Goal: Task Accomplishment & Management: Manage account settings

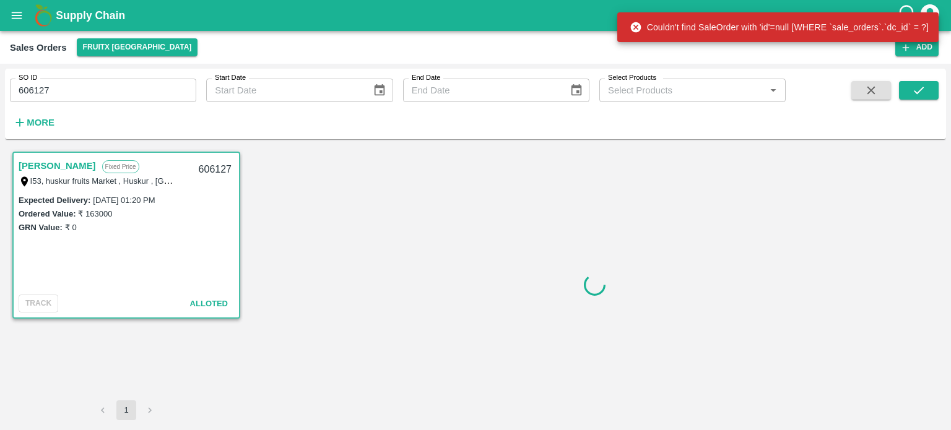
click at [178, 262] on div "Expected Delivery : [DATE] 01:20 PM Ordered Value: ₹ 163000 GRN Value: ₹ 0" at bounding box center [126, 241] width 225 height 97
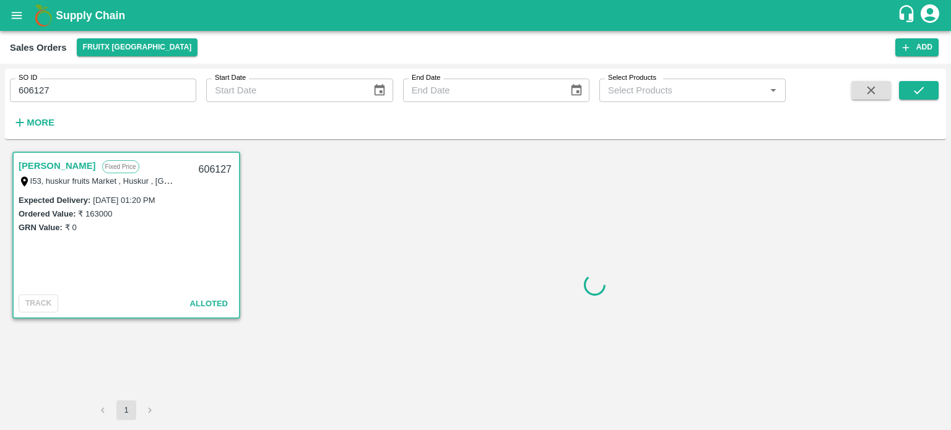
click at [33, 165] on link "[PERSON_NAME]" at bounding box center [57, 166] width 77 height 16
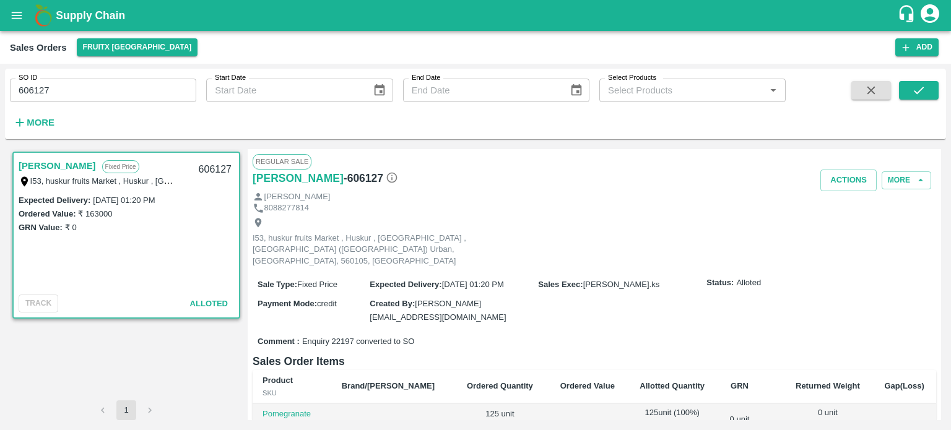
click at [423, 212] on div "8088277814" at bounding box center [594, 208] width 683 height 12
click at [854, 180] on button "Actions" at bounding box center [848, 181] width 56 height 22
click at [917, 179] on div at bounding box center [475, 215] width 951 height 430
click at [918, 179] on icon "button" at bounding box center [920, 180] width 5 height 2
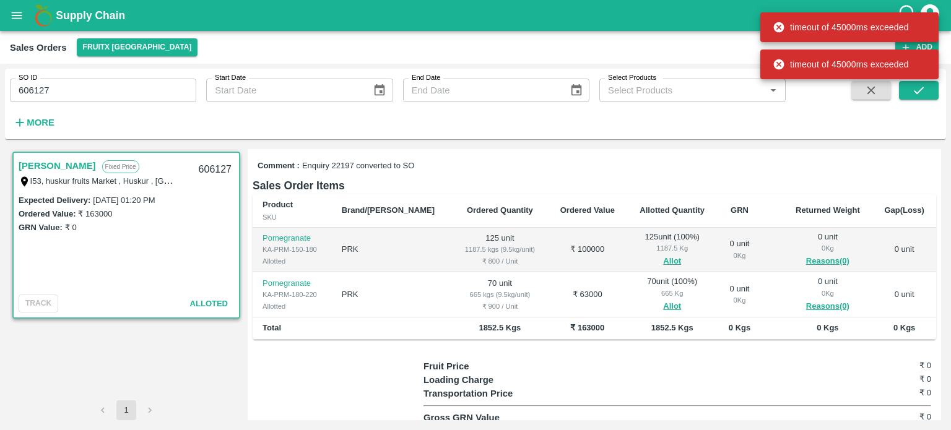
scroll to position [210, 0]
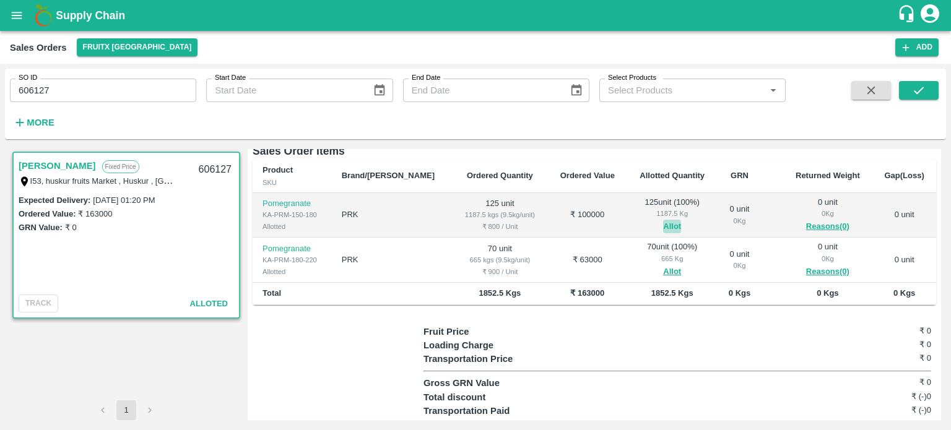
click at [663, 220] on button "Allot" at bounding box center [672, 227] width 18 height 14
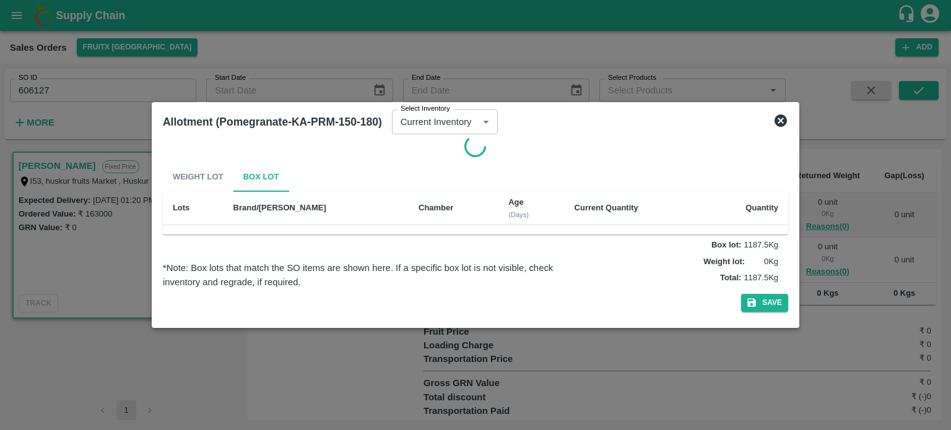
click at [782, 121] on icon at bounding box center [780, 120] width 15 height 15
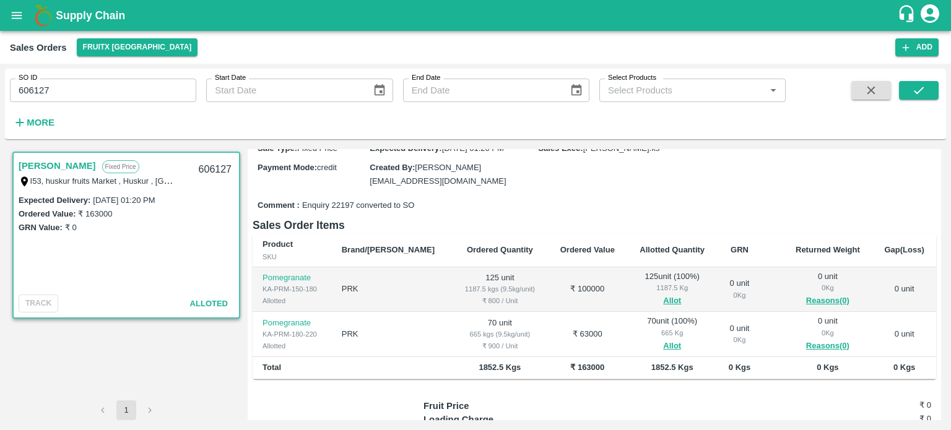
scroll to position [134, 0]
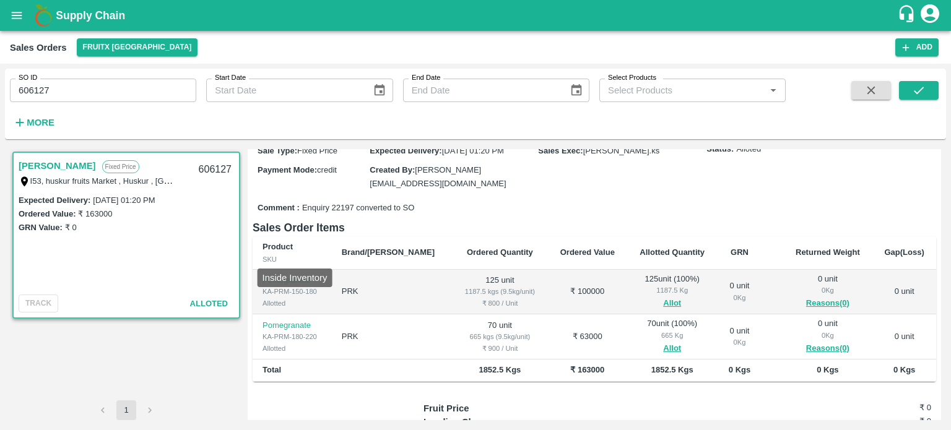
click at [279, 275] on p "Pomegranate" at bounding box center [291, 281] width 59 height 12
click at [169, 359] on div "Imran M Fixed Price I53, huskur fruits Market , Huskur , [GEOGRAPHIC_DATA] , [G…" at bounding box center [126, 274] width 233 height 251
